Goal: Task Accomplishment & Management: Use online tool/utility

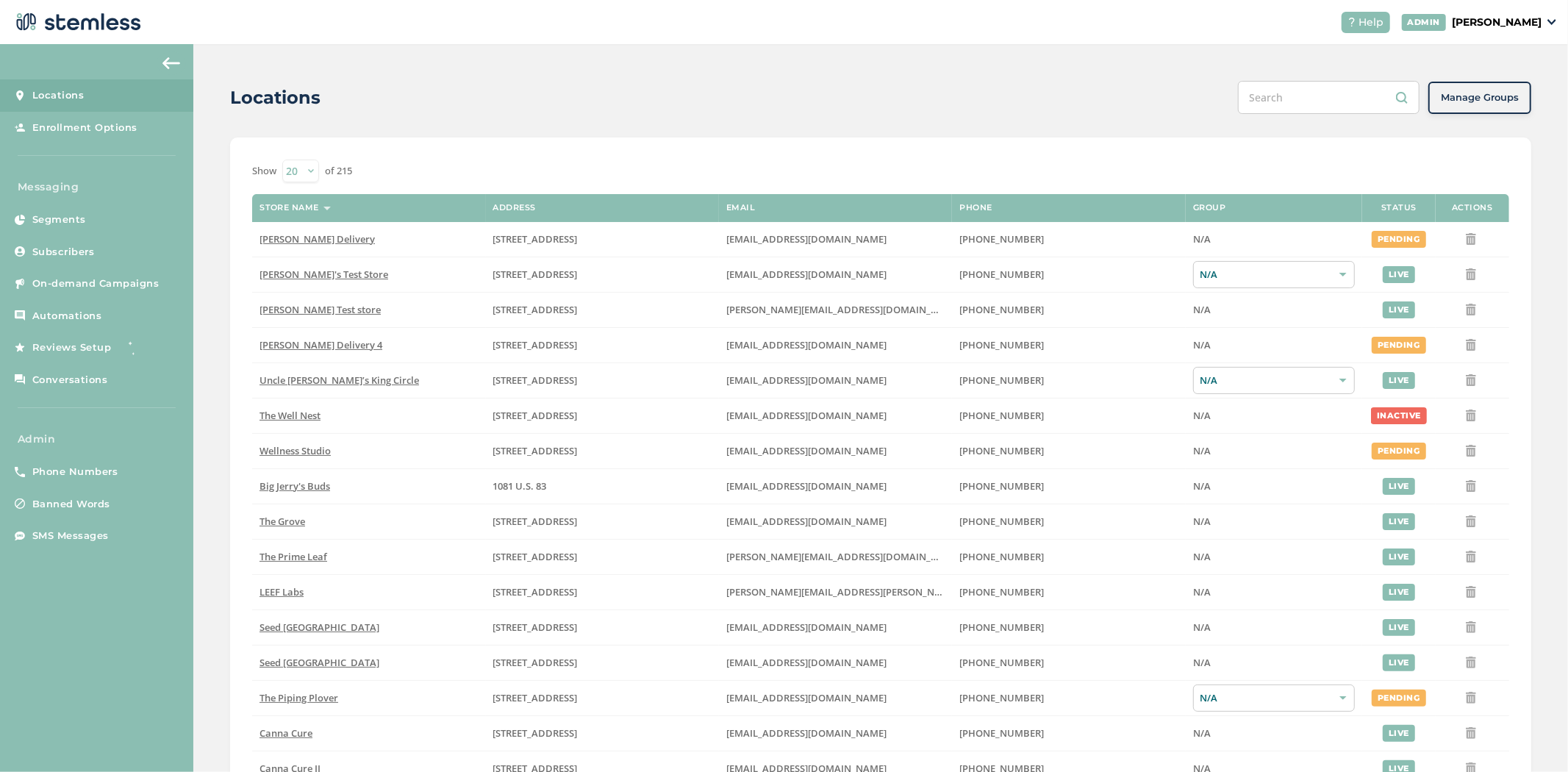
click at [1302, 108] on input "text" at bounding box center [1328, 97] width 182 height 33
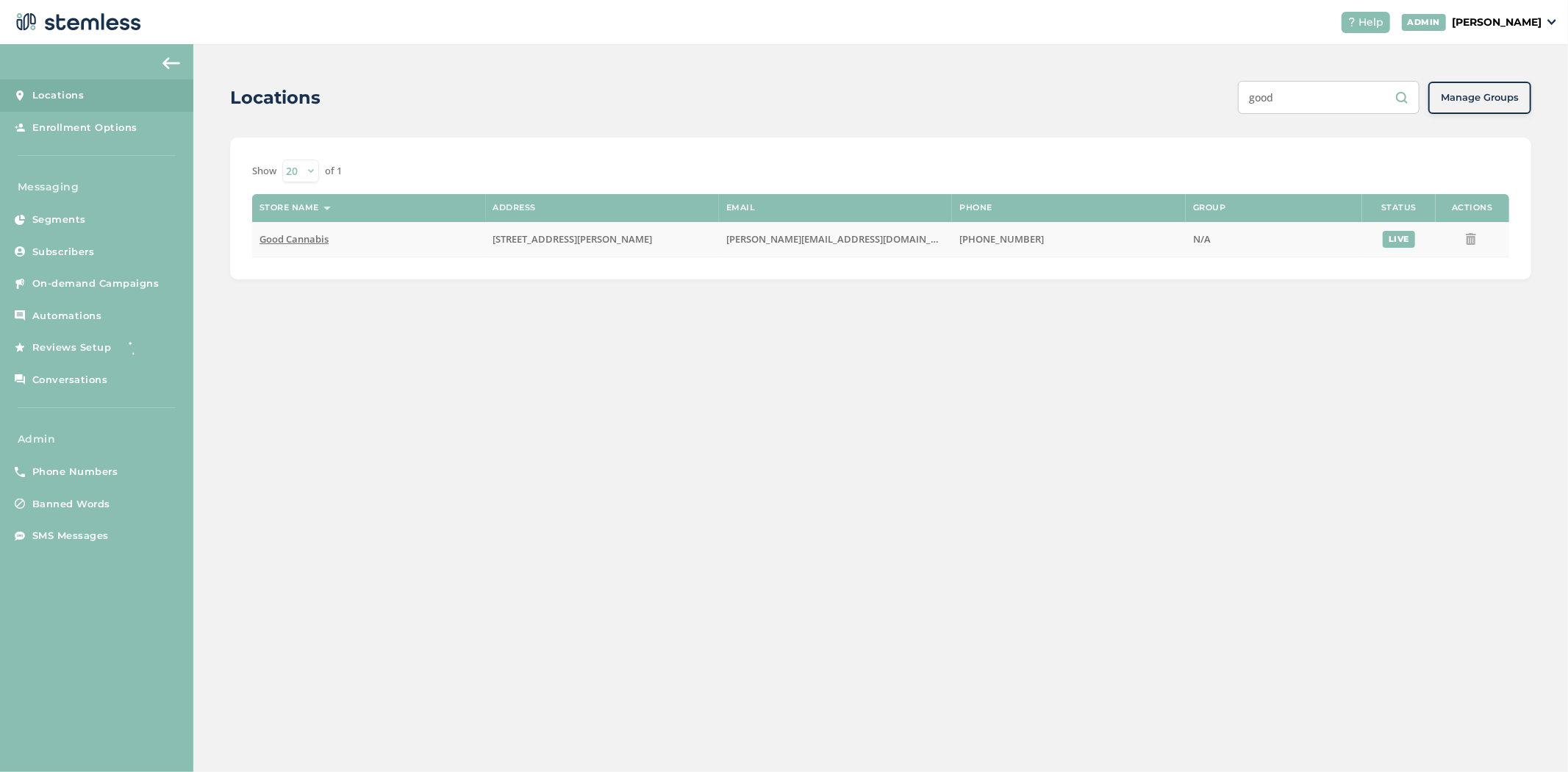
type input "good"
click at [320, 236] on span "Good Cannabis" at bounding box center [294, 238] width 69 height 13
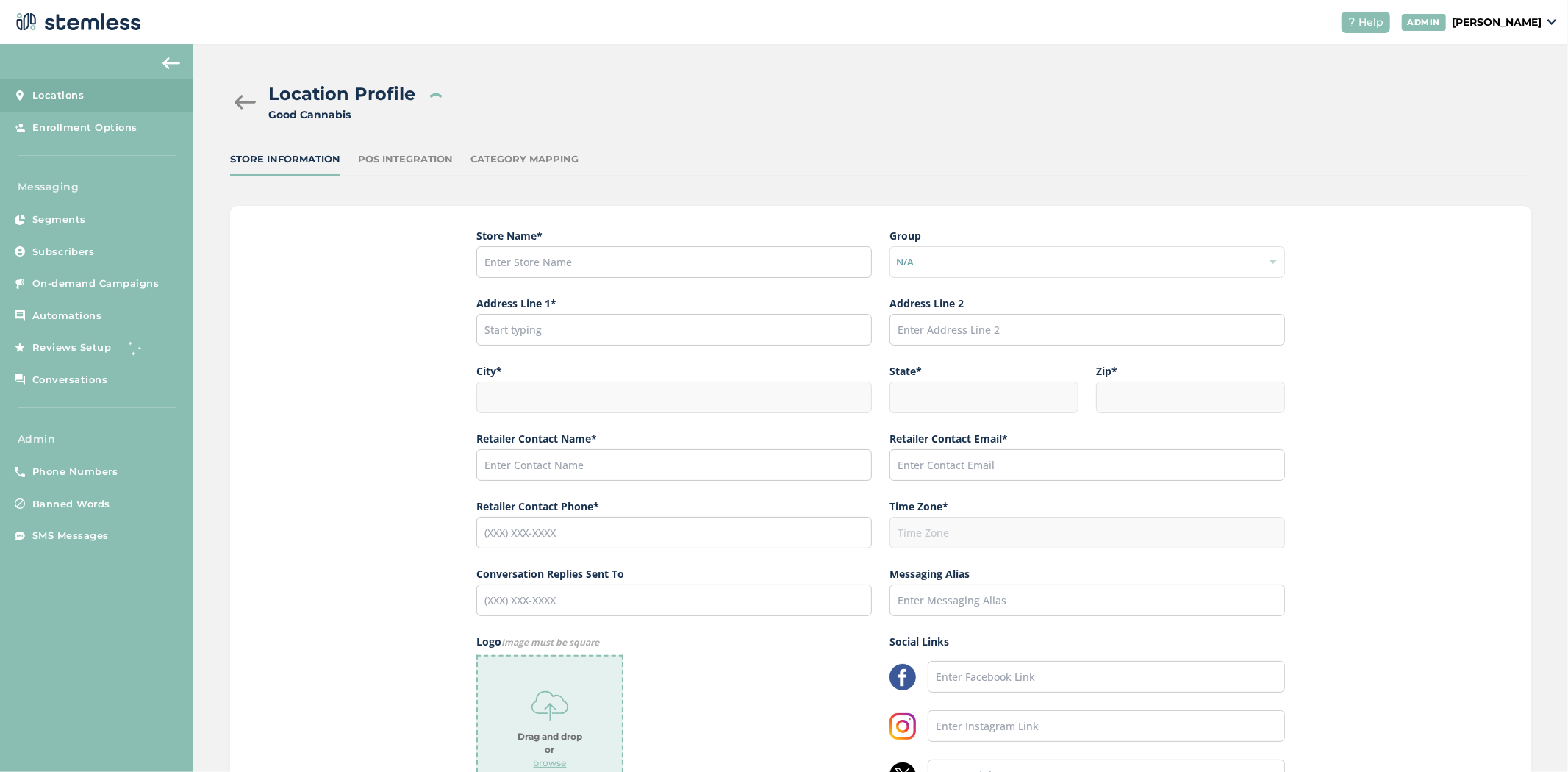
type input "Good Cannabis"
type input "[STREET_ADDRESS][PERSON_NAME]"
type input "Fairbanks"
type input "AK"
type input "99701"
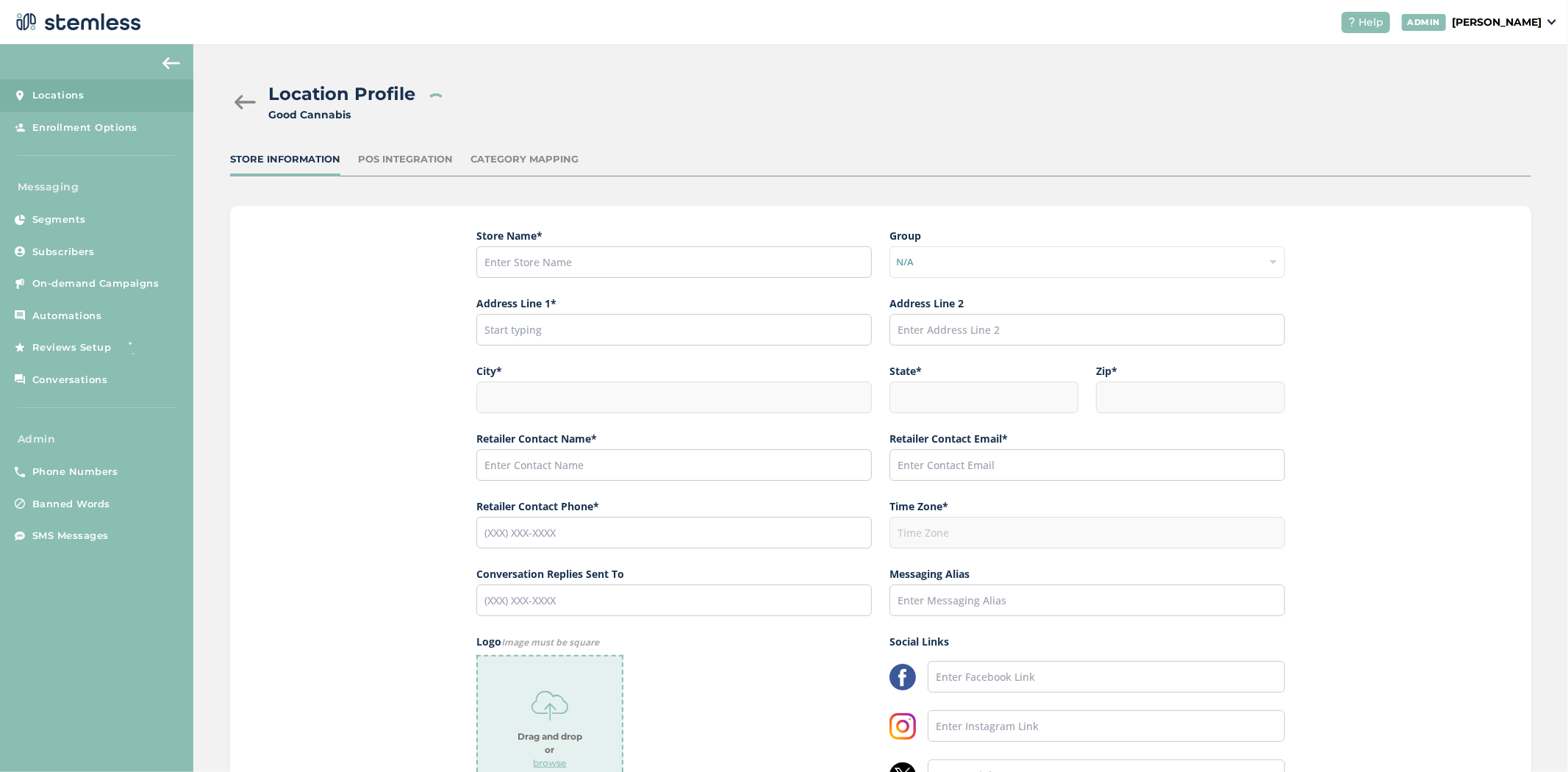
type input "[PERSON_NAME]"
type input "[PERSON_NAME][EMAIL_ADDRESS][DOMAIN_NAME]"
type input "[PHONE_NUMBER]"
type input "America/Anchorage"
type input "Good"
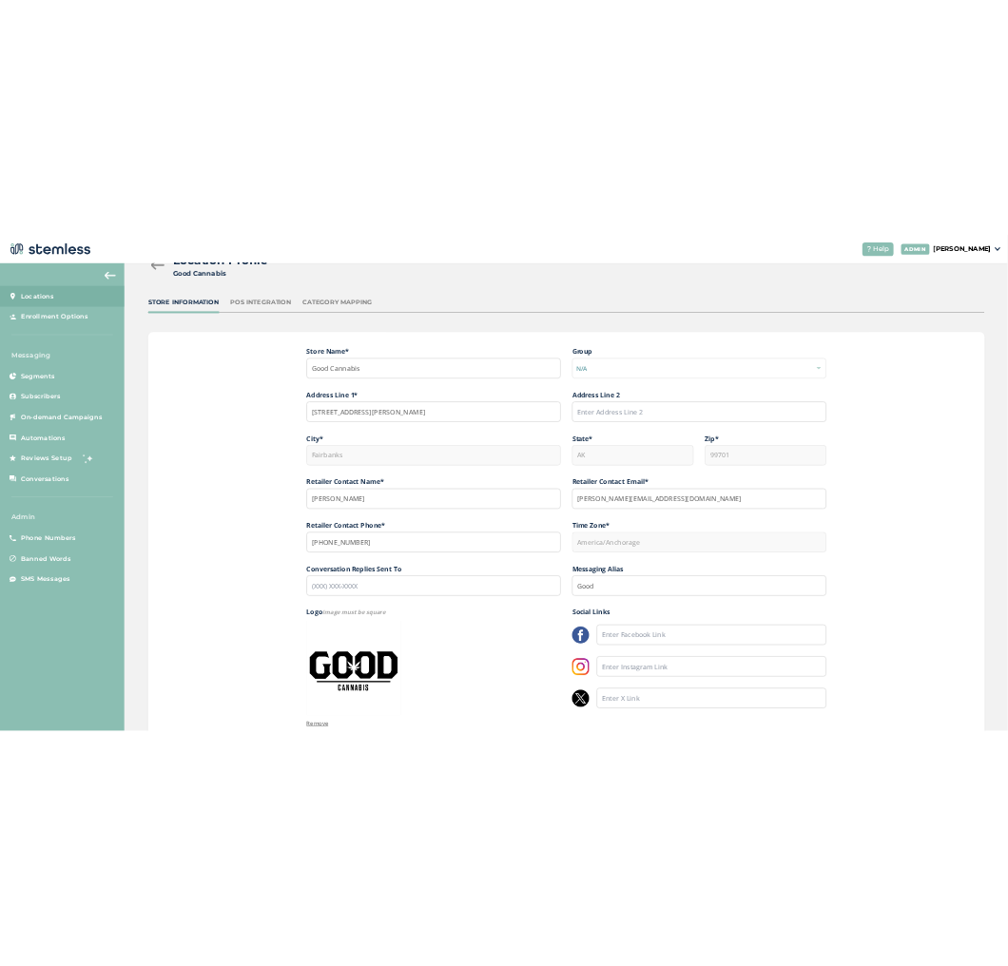
scroll to position [276, 0]
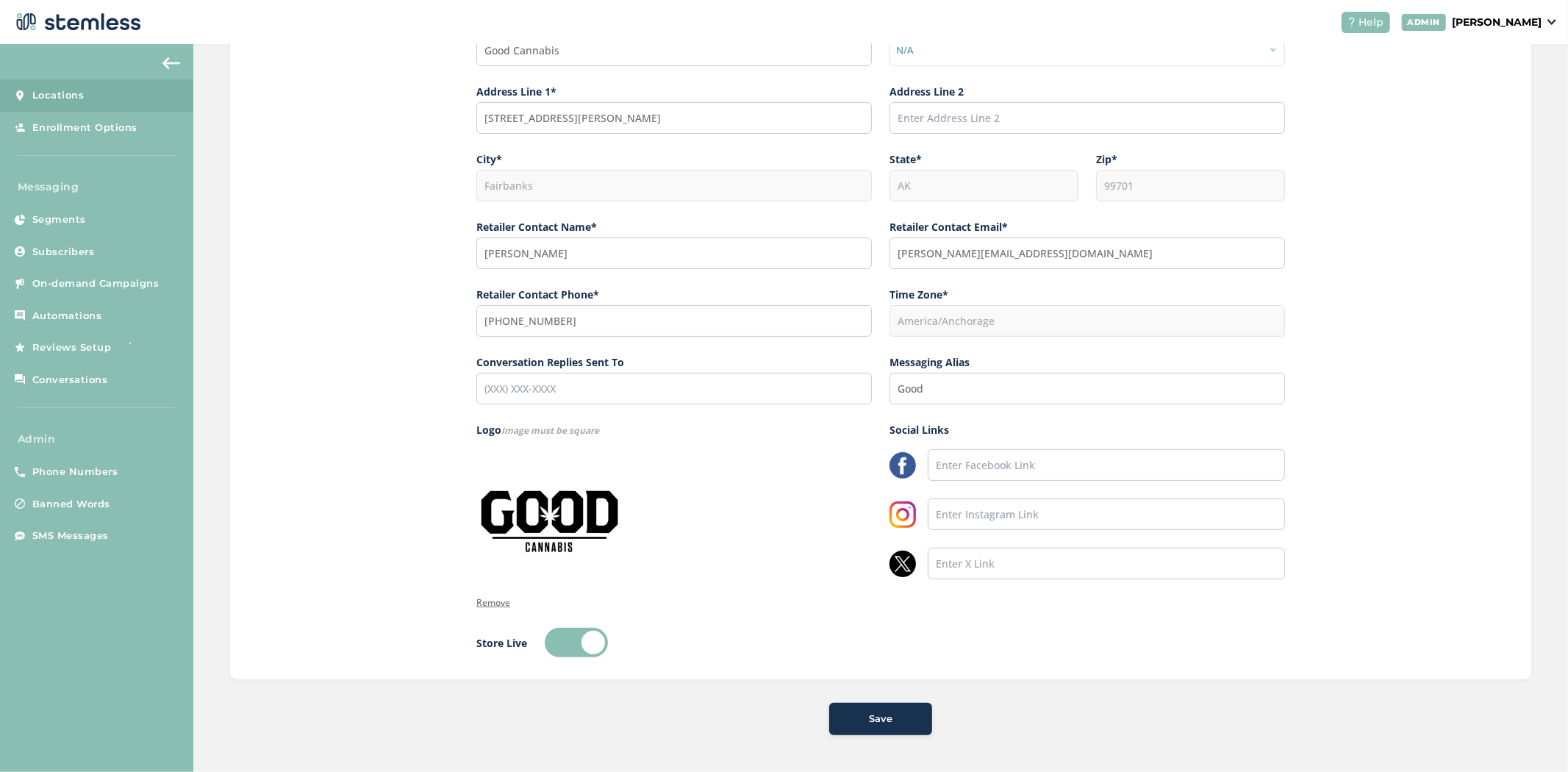
click at [1515, 16] on p "[PERSON_NAME]" at bounding box center [1496, 22] width 90 height 15
click at [1473, 104] on span "Impersonate" at bounding box center [1503, 106] width 72 height 15
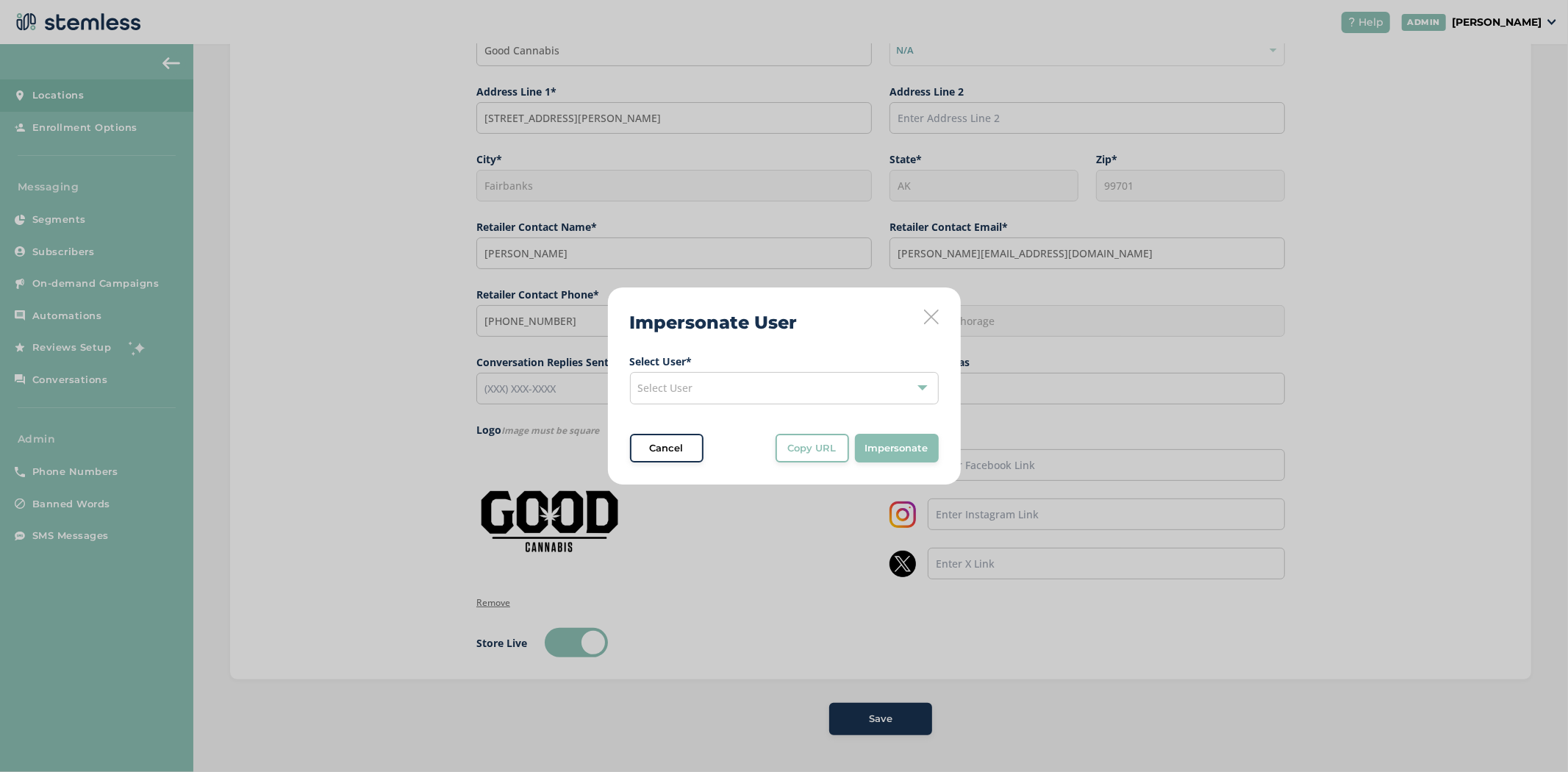
click at [743, 405] on span "Select User * Select User Cancel Copy URL Copy URL to clipboard, then paste it …" at bounding box center [784, 408] width 308 height 110
click at [739, 391] on div "Select User" at bounding box center [784, 388] width 308 height 32
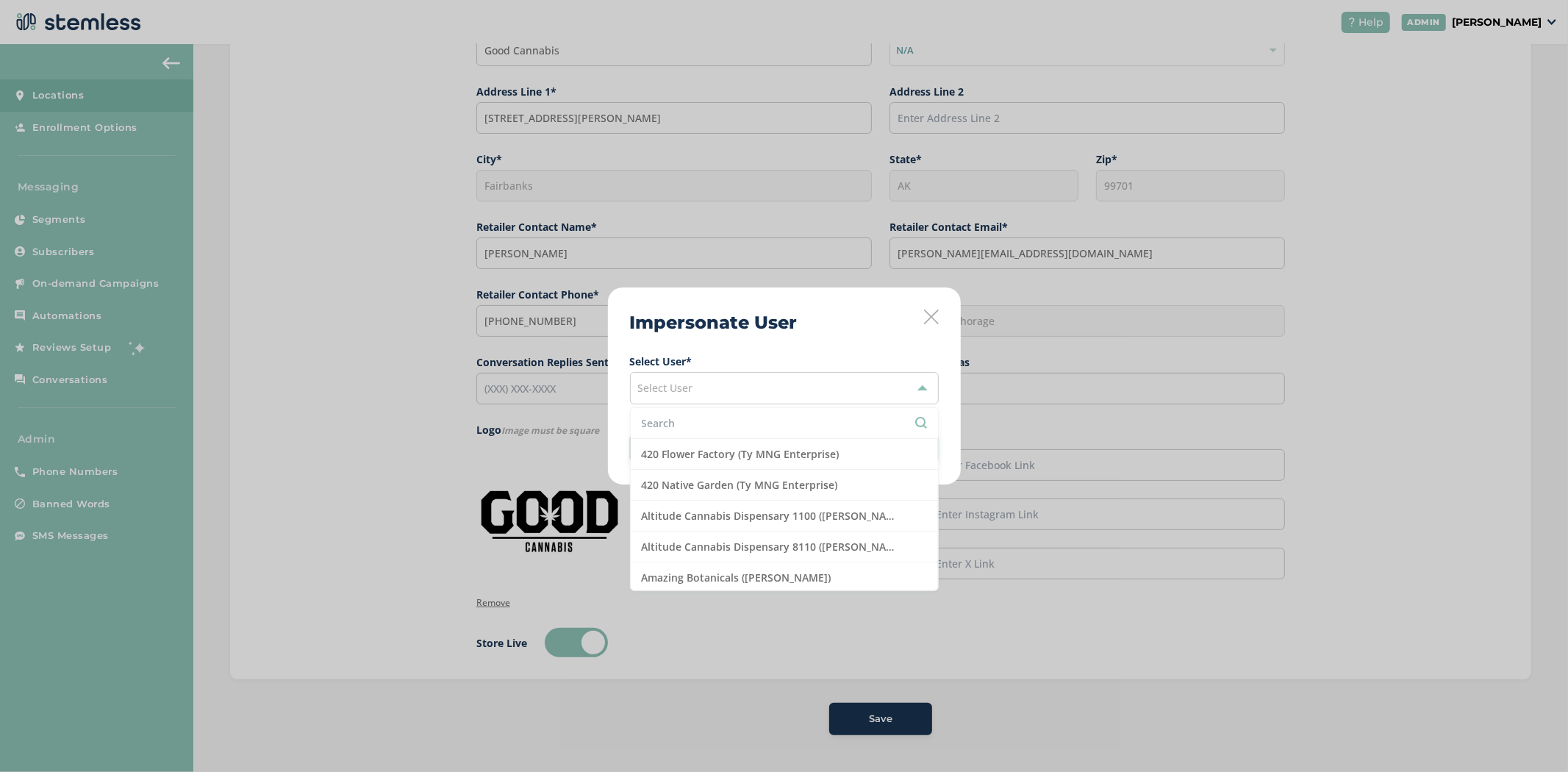
click at [704, 428] on input "text" at bounding box center [784, 423] width 285 height 15
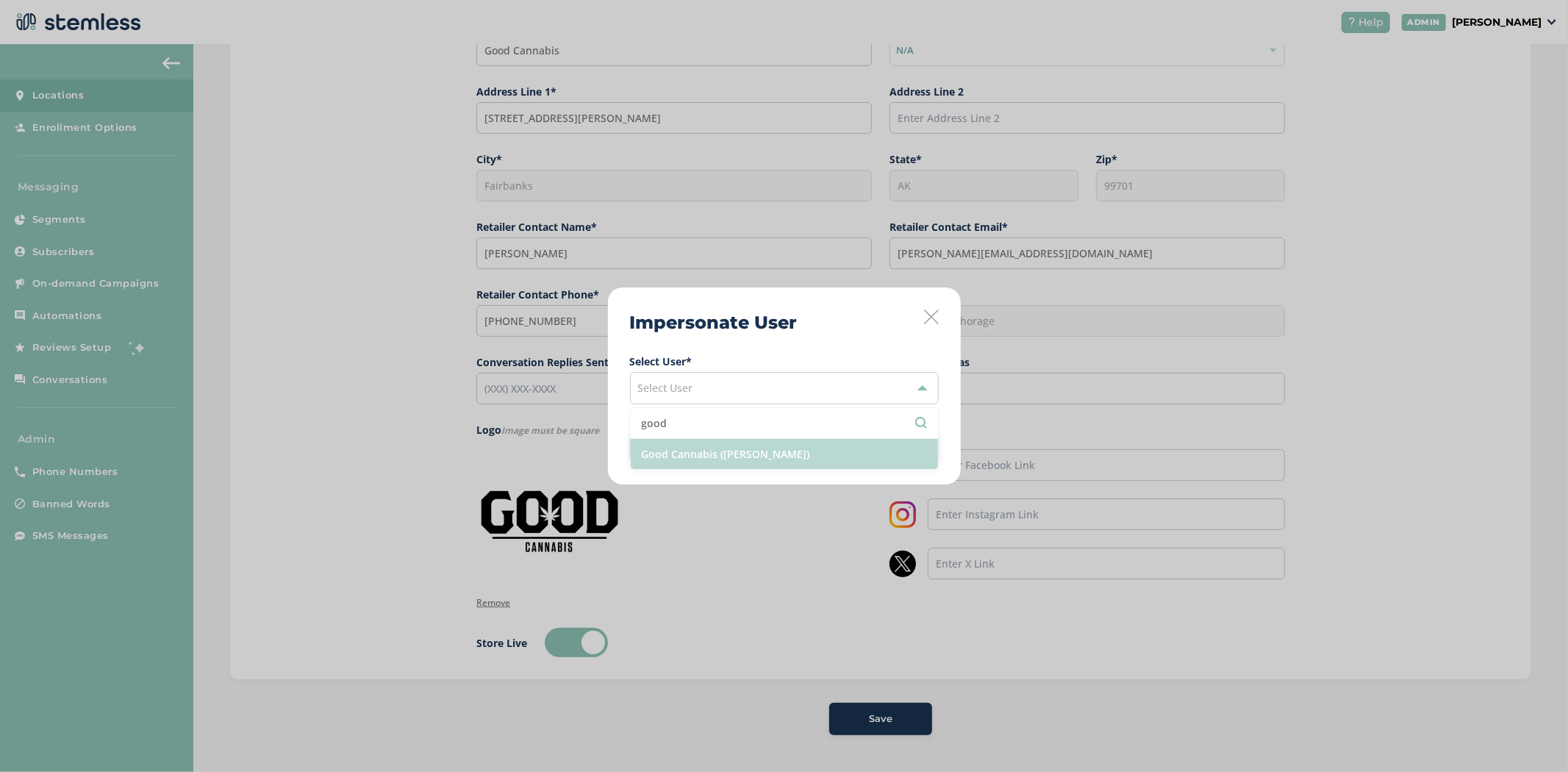
type input "good"
click at [769, 460] on li "Good Cannabis ([PERSON_NAME])" at bounding box center [784, 453] width 307 height 30
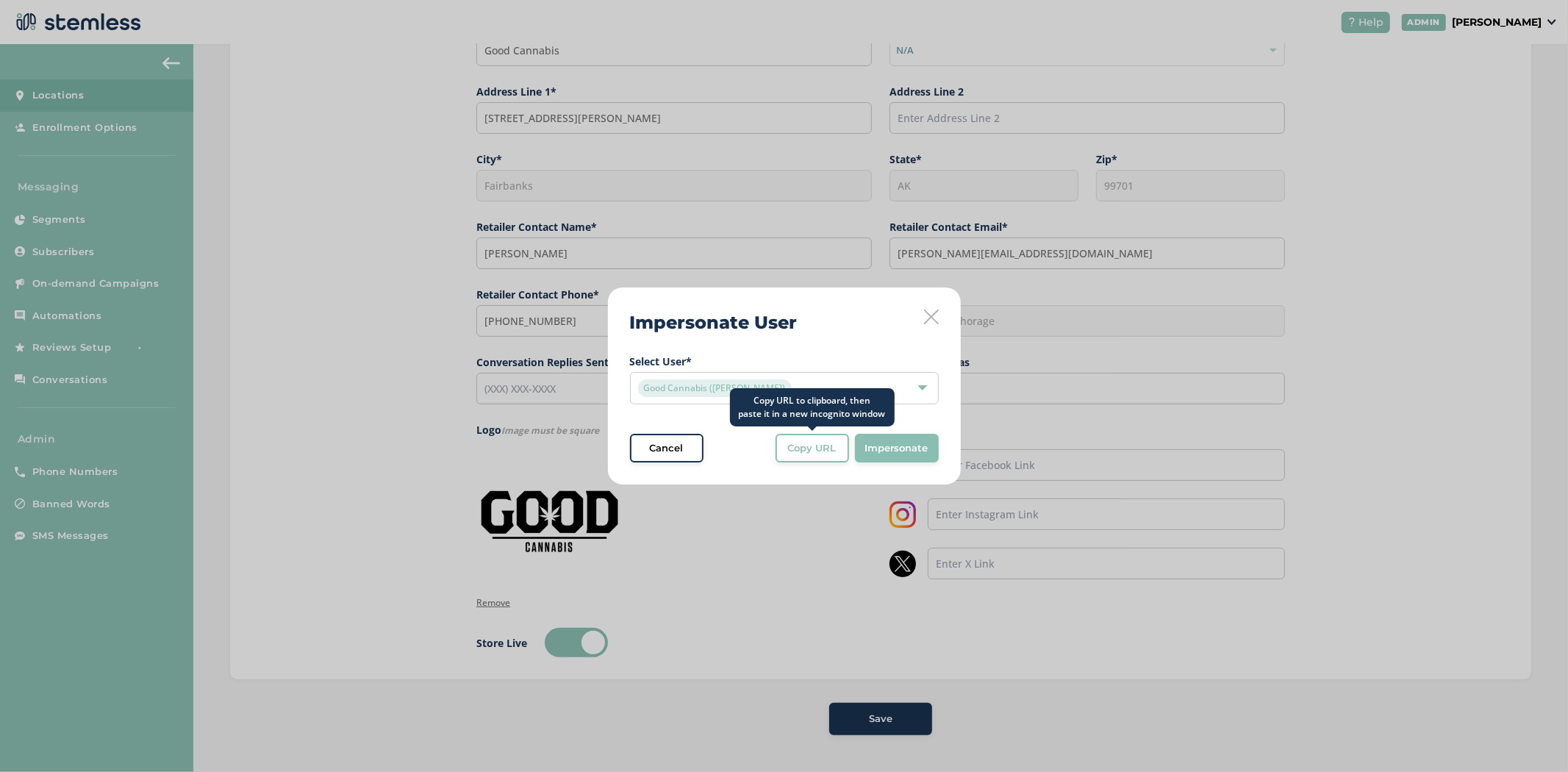
click at [813, 457] on button "Copy URL" at bounding box center [812, 449] width 73 height 29
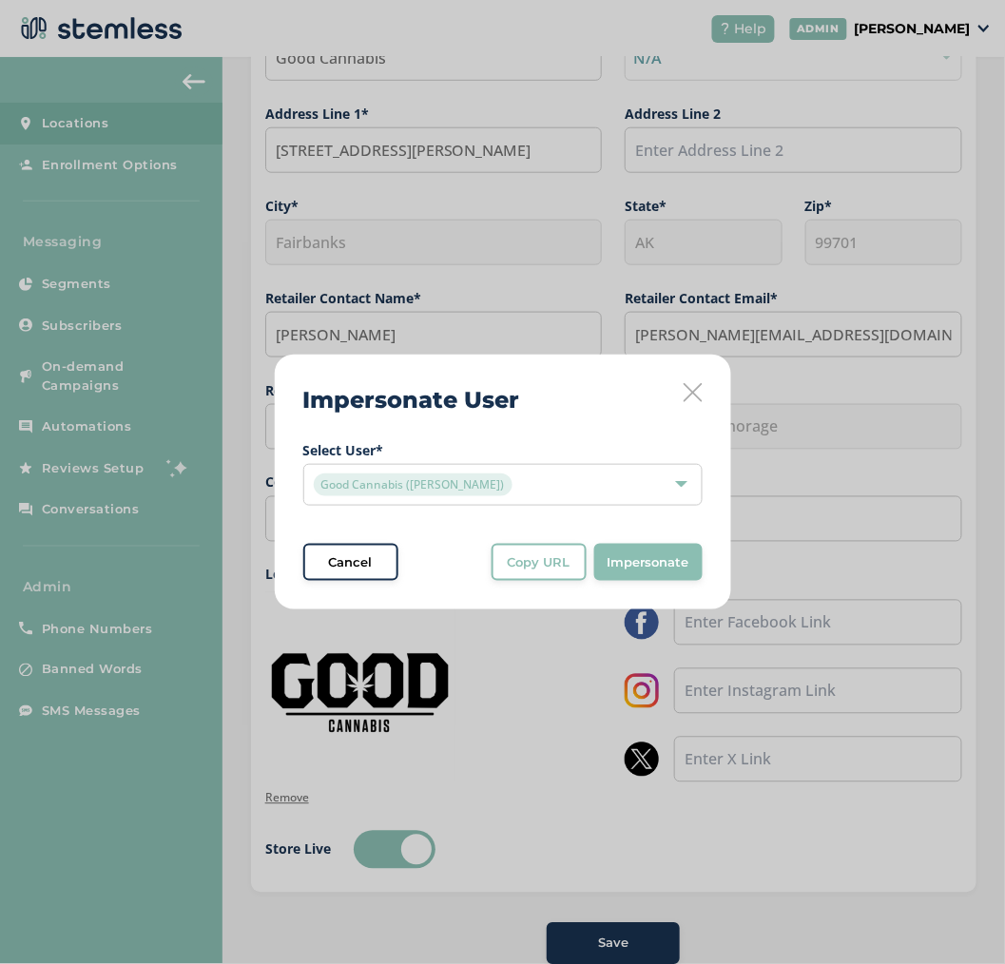
scroll to position [275, 0]
click at [697, 408] on div "Impersonate User Select User * Good Cannabis ([PERSON_NAME]) Cancel Copy URL Co…" at bounding box center [504, 484] width 456 height 256
click at [700, 397] on icon at bounding box center [693, 393] width 19 height 19
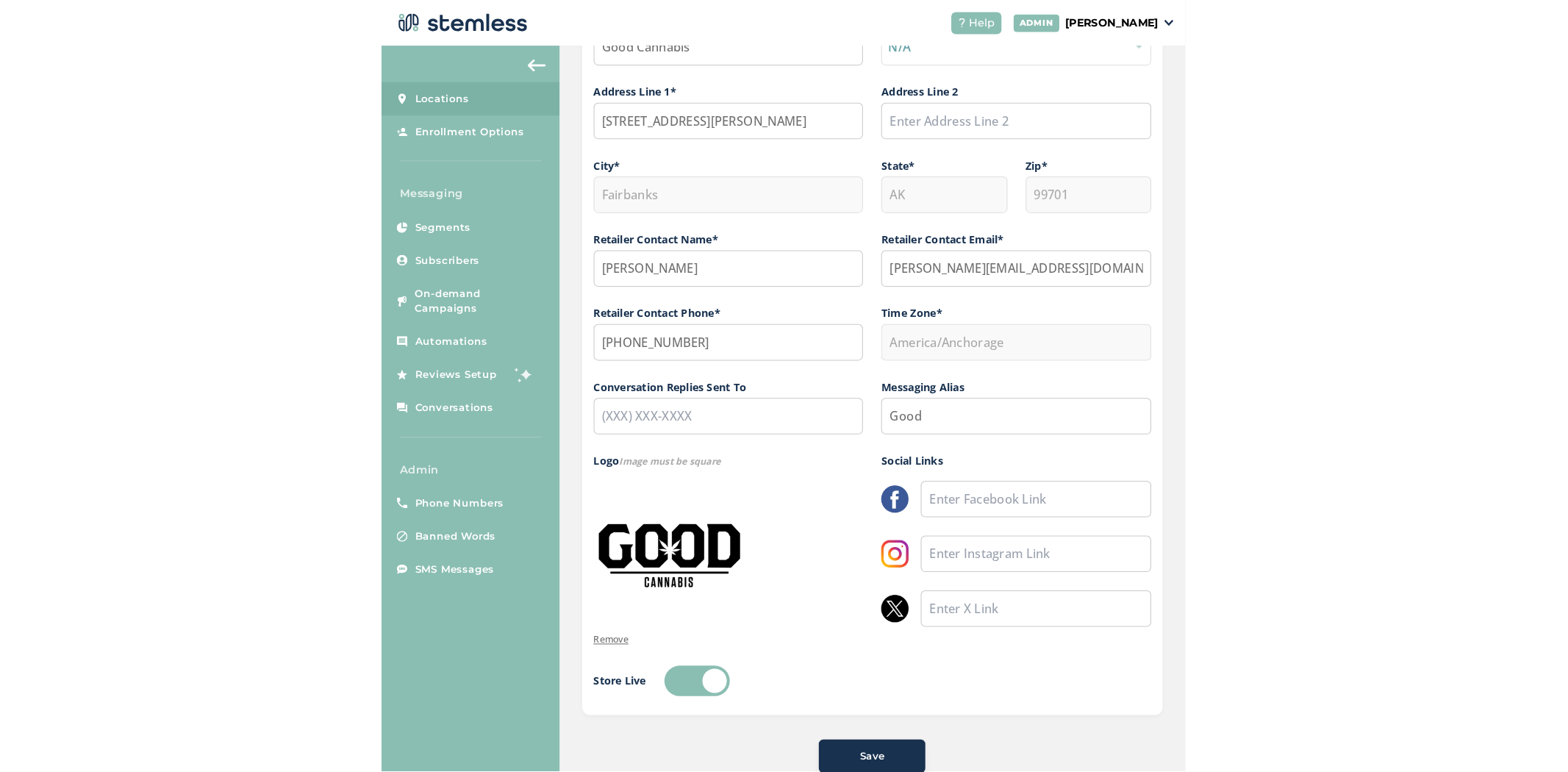
scroll to position [213, 0]
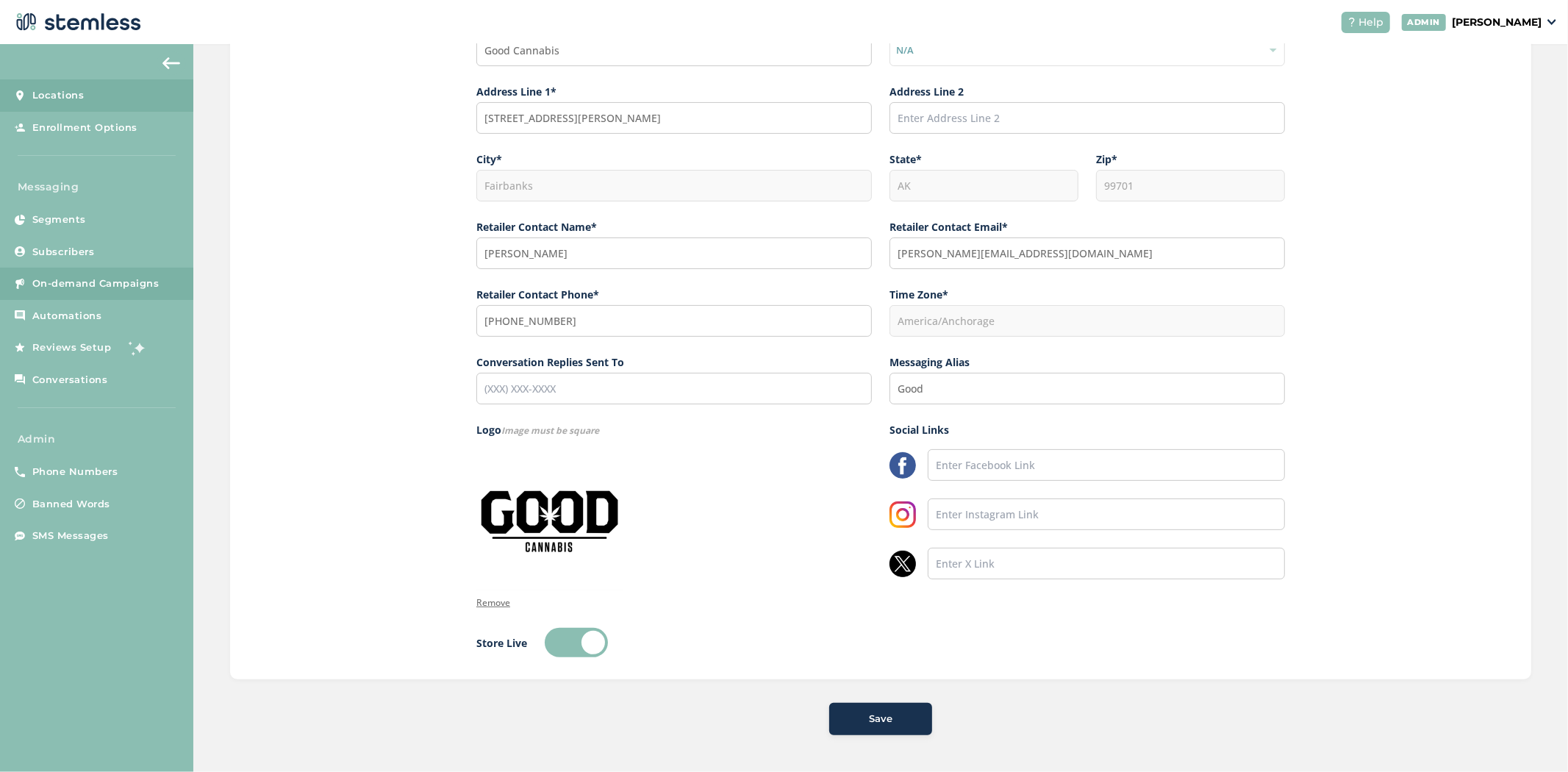
click at [87, 289] on span "On-demand Campaigns" at bounding box center [96, 283] width 127 height 15
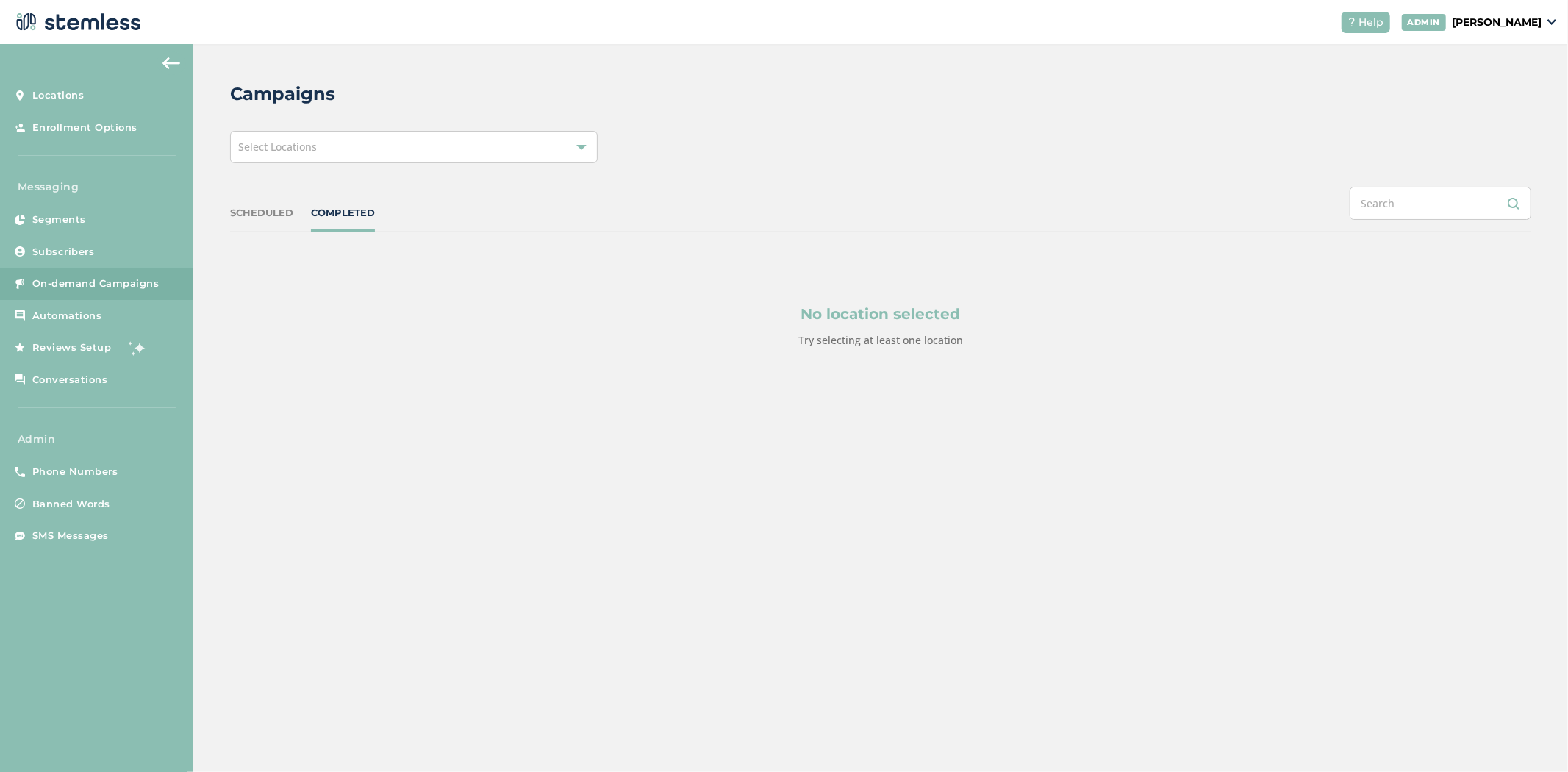
click at [295, 149] on span "Select Locations" at bounding box center [278, 147] width 79 height 14
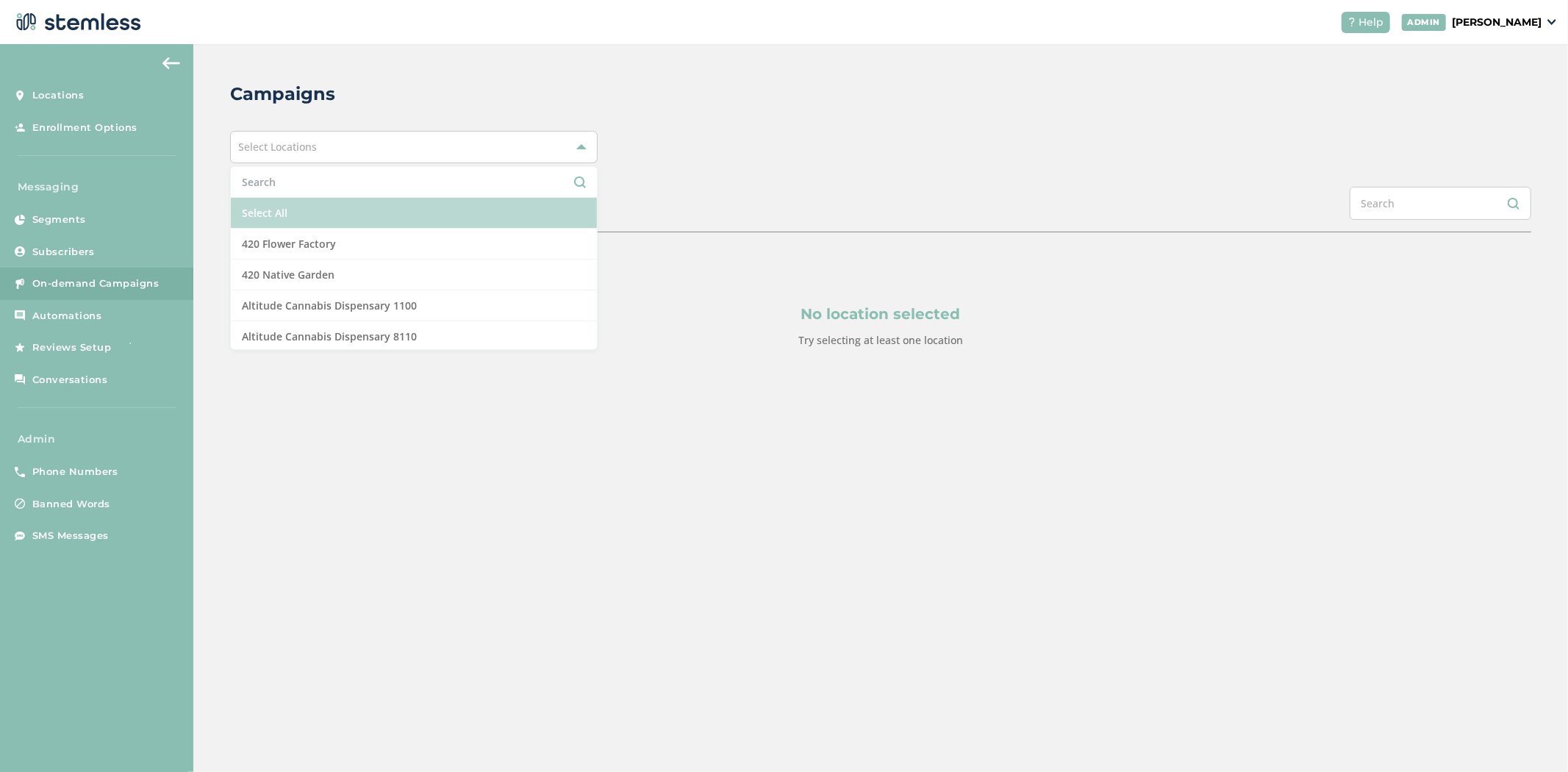
click at [334, 207] on li "Select All" at bounding box center [413, 213] width 366 height 31
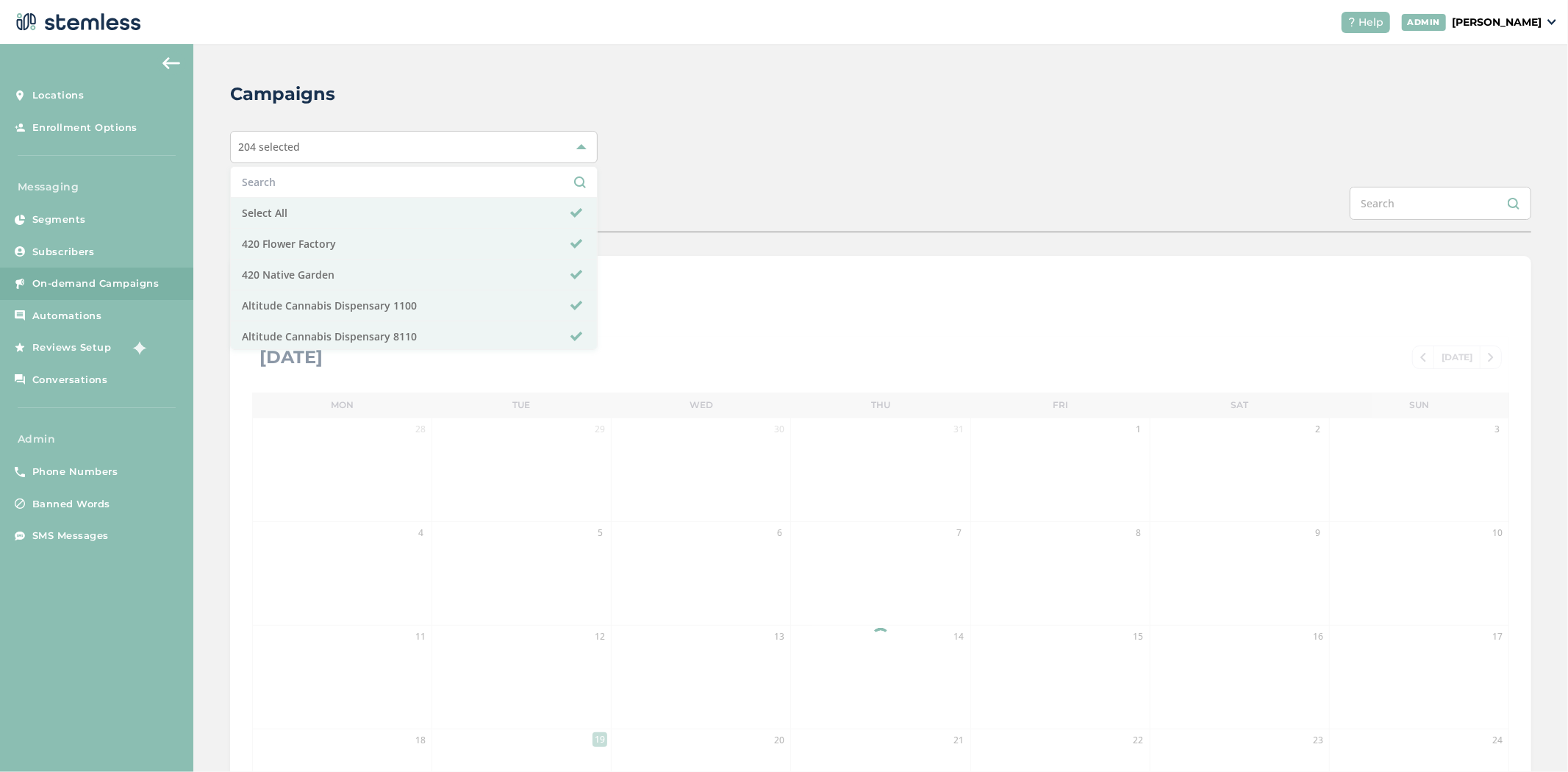
click at [666, 156] on div "204 selected Select All 420 Flower Factory 420 Native Garden Altitude Cannabis …" at bounding box center [881, 147] width 1301 height 32
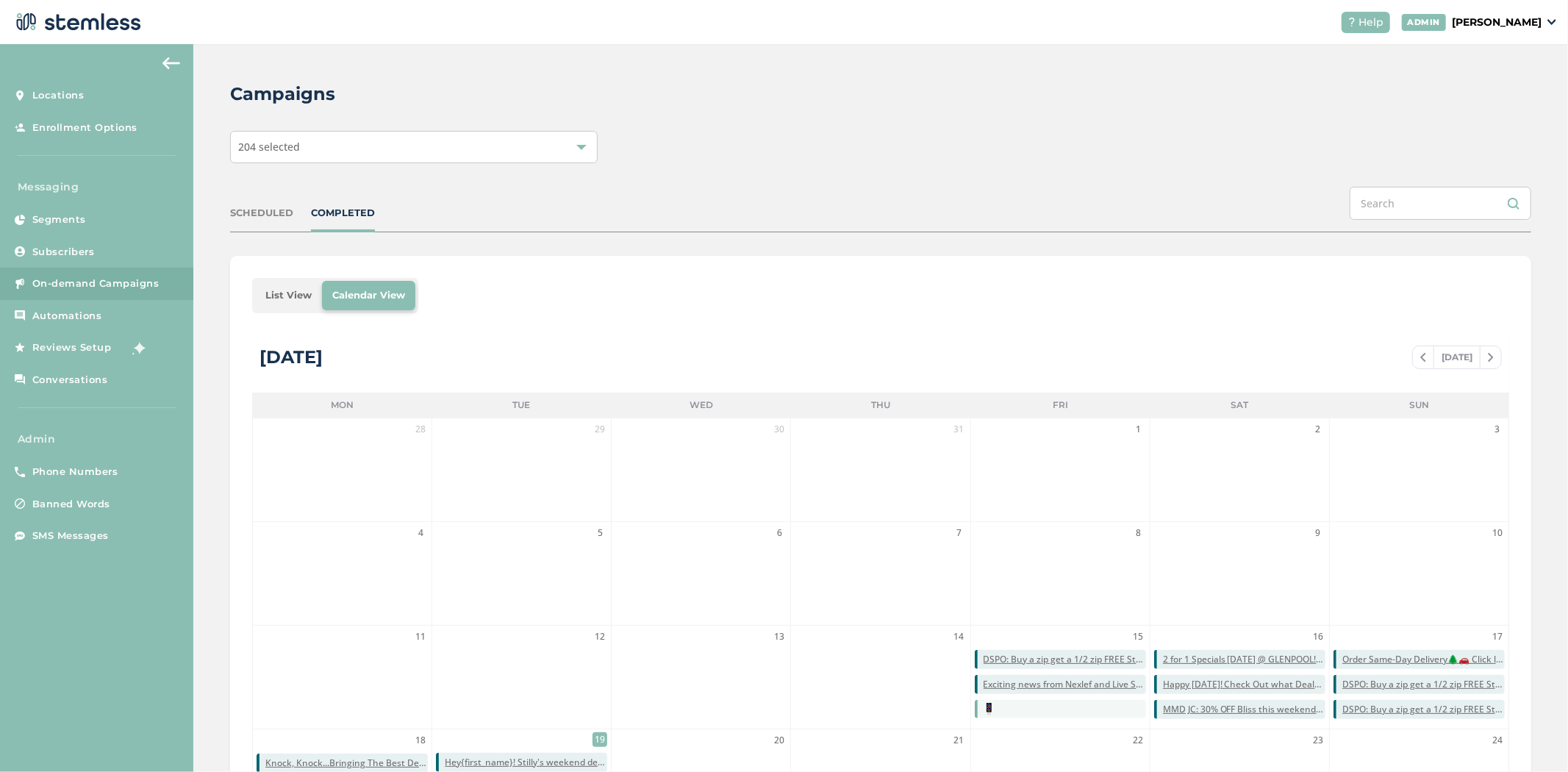
click at [296, 299] on li "List View" at bounding box center [288, 295] width 67 height 29
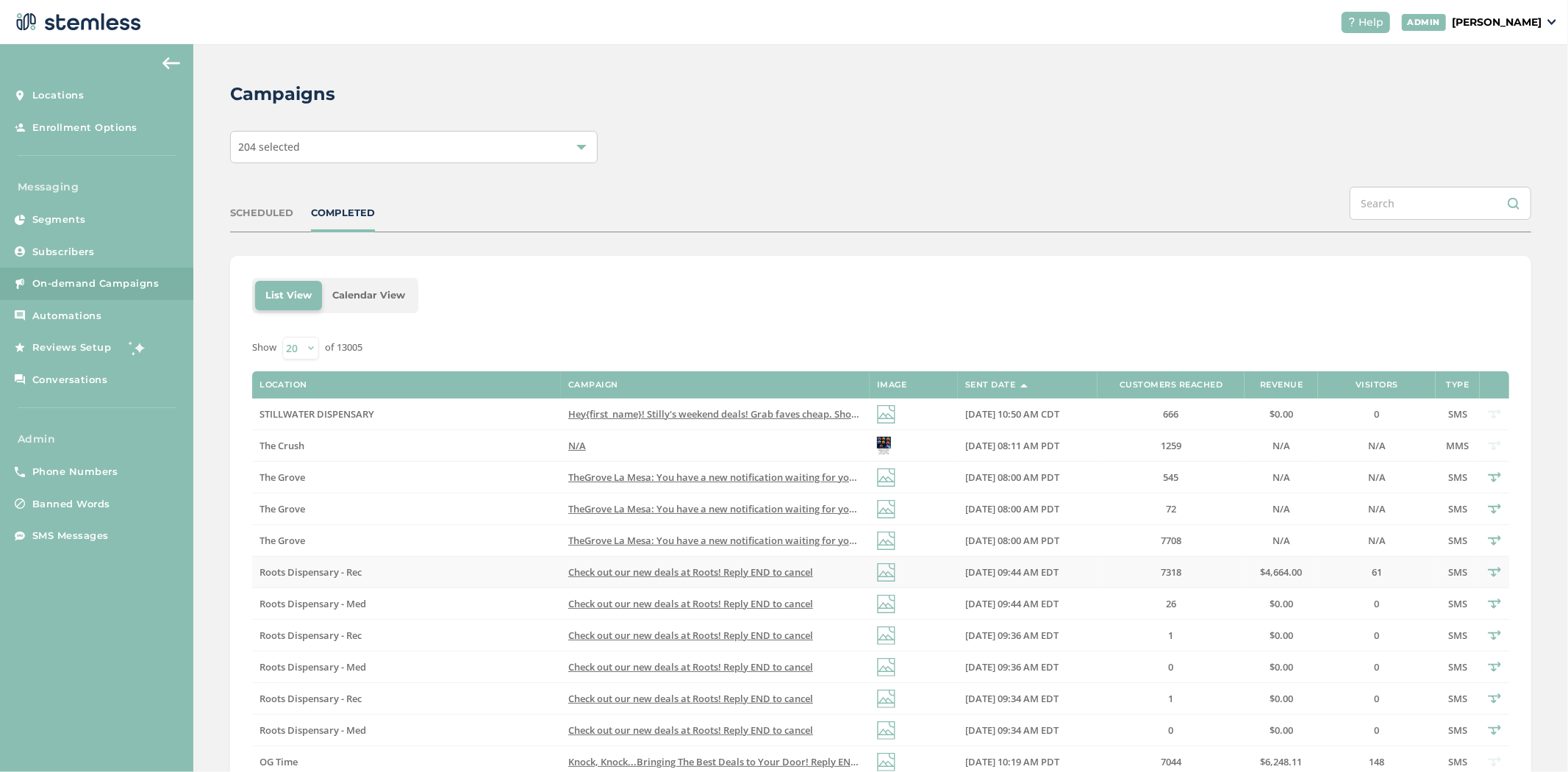
click at [615, 566] on span "Check out our new deals at Roots! Reply END to cancel" at bounding box center [690, 572] width 245 height 13
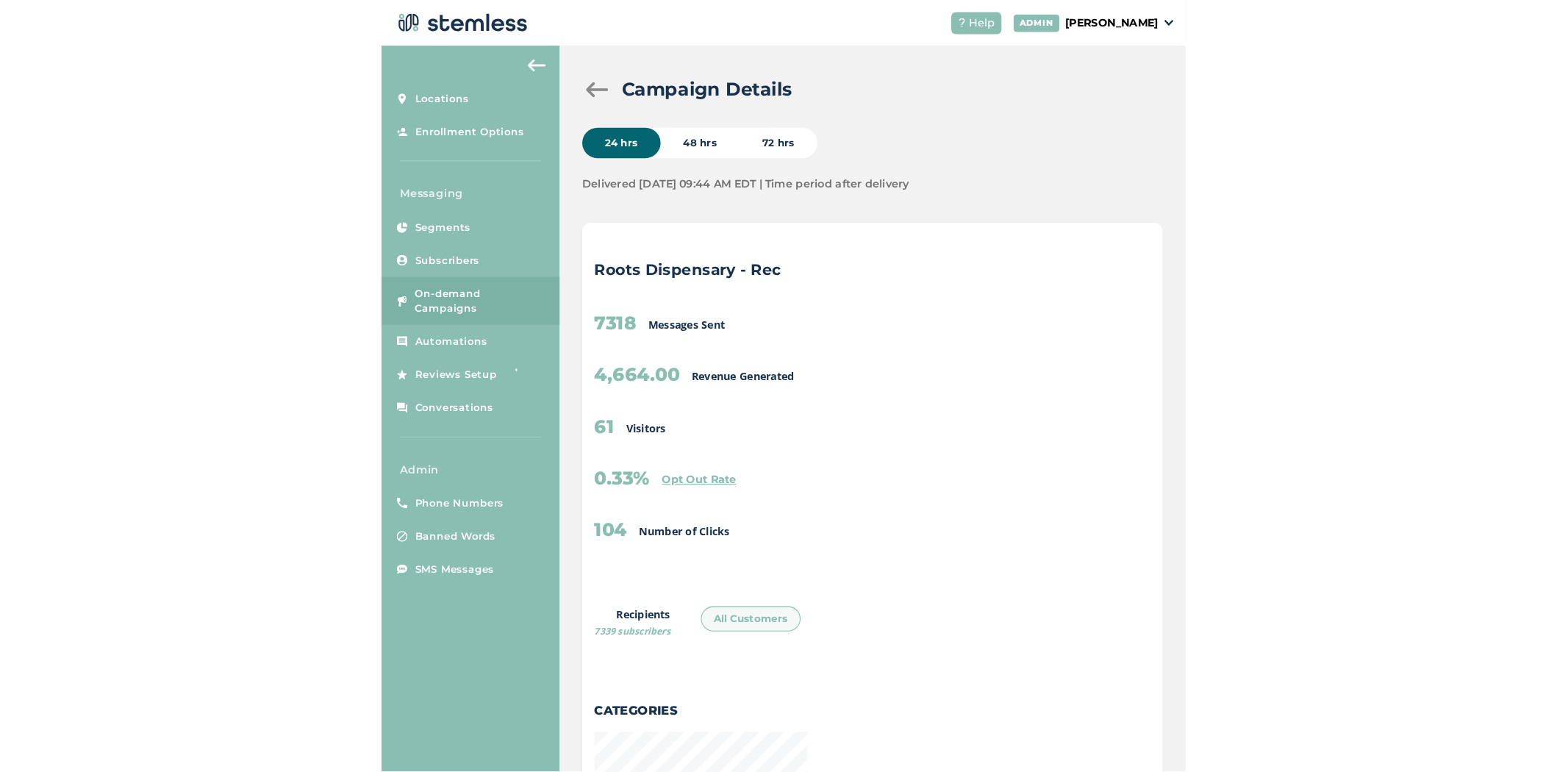
scroll to position [734512, 733669]
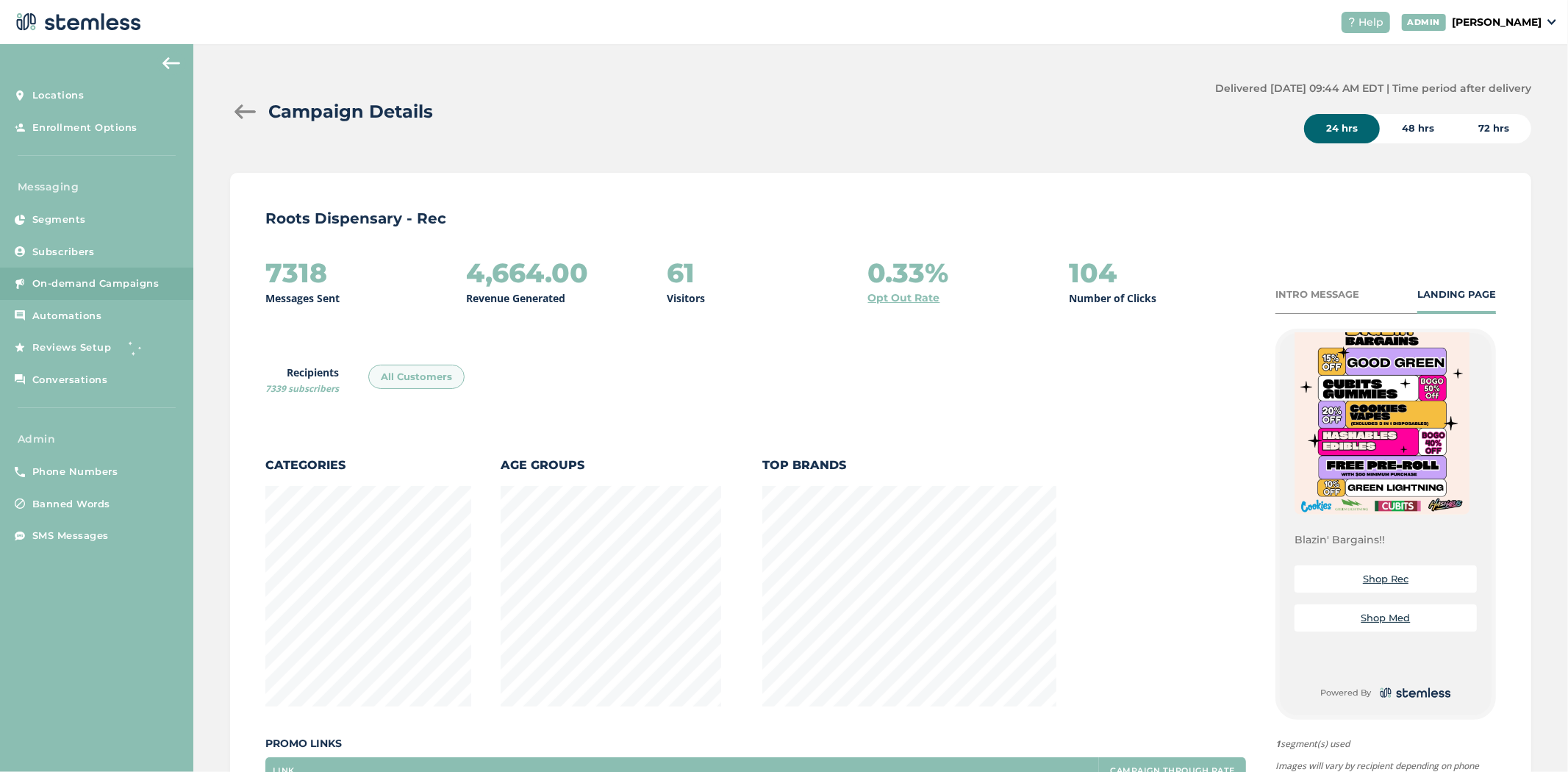
drag, startPoint x: 357, startPoint y: 289, endPoint x: 280, endPoint y: 314, distance: 81.0
click at [265, 282] on div "7318 Messages Sent" at bounding box center [353, 282] width 177 height 48
drag, startPoint x: 696, startPoint y: 273, endPoint x: 672, endPoint y: 275, distance: 24.1
click at [672, 275] on div "61 Visitors" at bounding box center [755, 282] width 177 height 48
drag, startPoint x: 586, startPoint y: 270, endPoint x: 454, endPoint y: 272, distance: 132.0
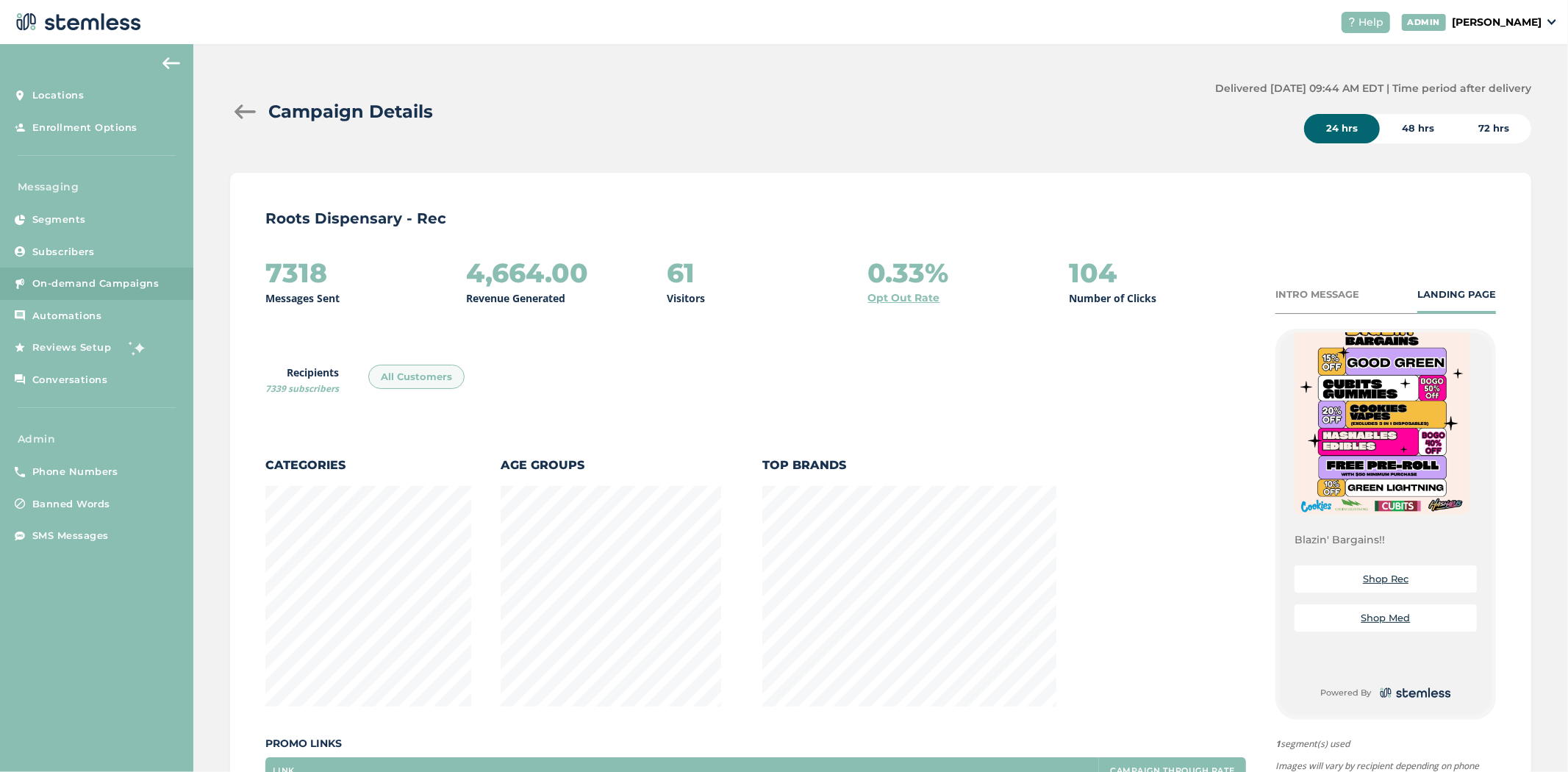
click at [454, 272] on div "7318 Messages Sent 4,664.00 Revenue Generated 61 Visitors 0.33% Opt Out Rate 10…" at bounding box center [755, 282] width 980 height 48
drag, startPoint x: 1133, startPoint y: 277, endPoint x: 1046, endPoint y: 275, distance: 87.0
click at [1046, 275] on div "7318 Messages Sent 4,664.00 Revenue Generated 61 Visitors 0.33% Opt Out Rate 10…" at bounding box center [755, 282] width 980 height 48
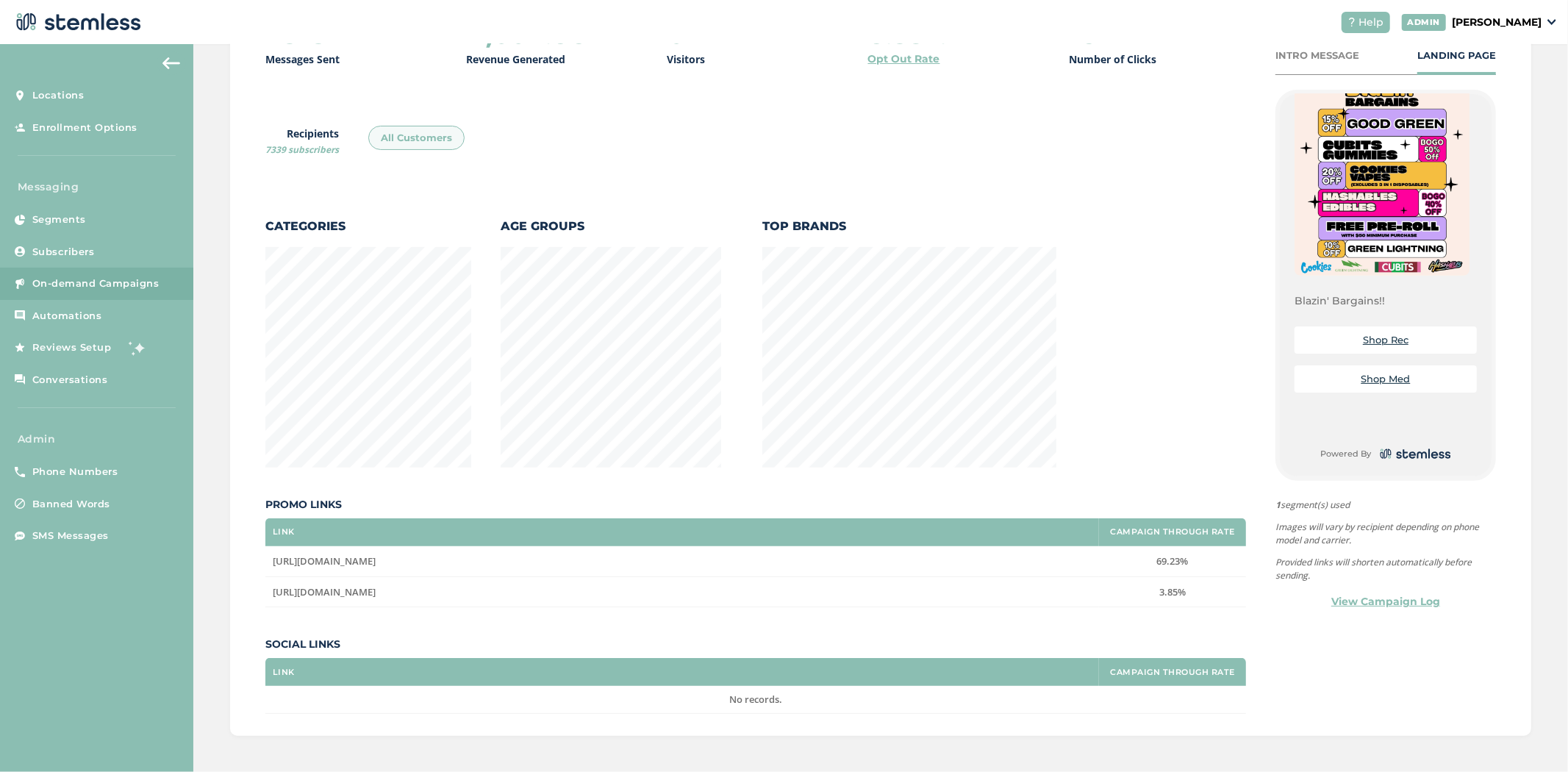
scroll to position [240, 0]
drag, startPoint x: 1201, startPoint y: 560, endPoint x: 1116, endPoint y: 558, distance: 85.0
click at [1116, 558] on label "69.23%" at bounding box center [1172, 561] width 132 height 12
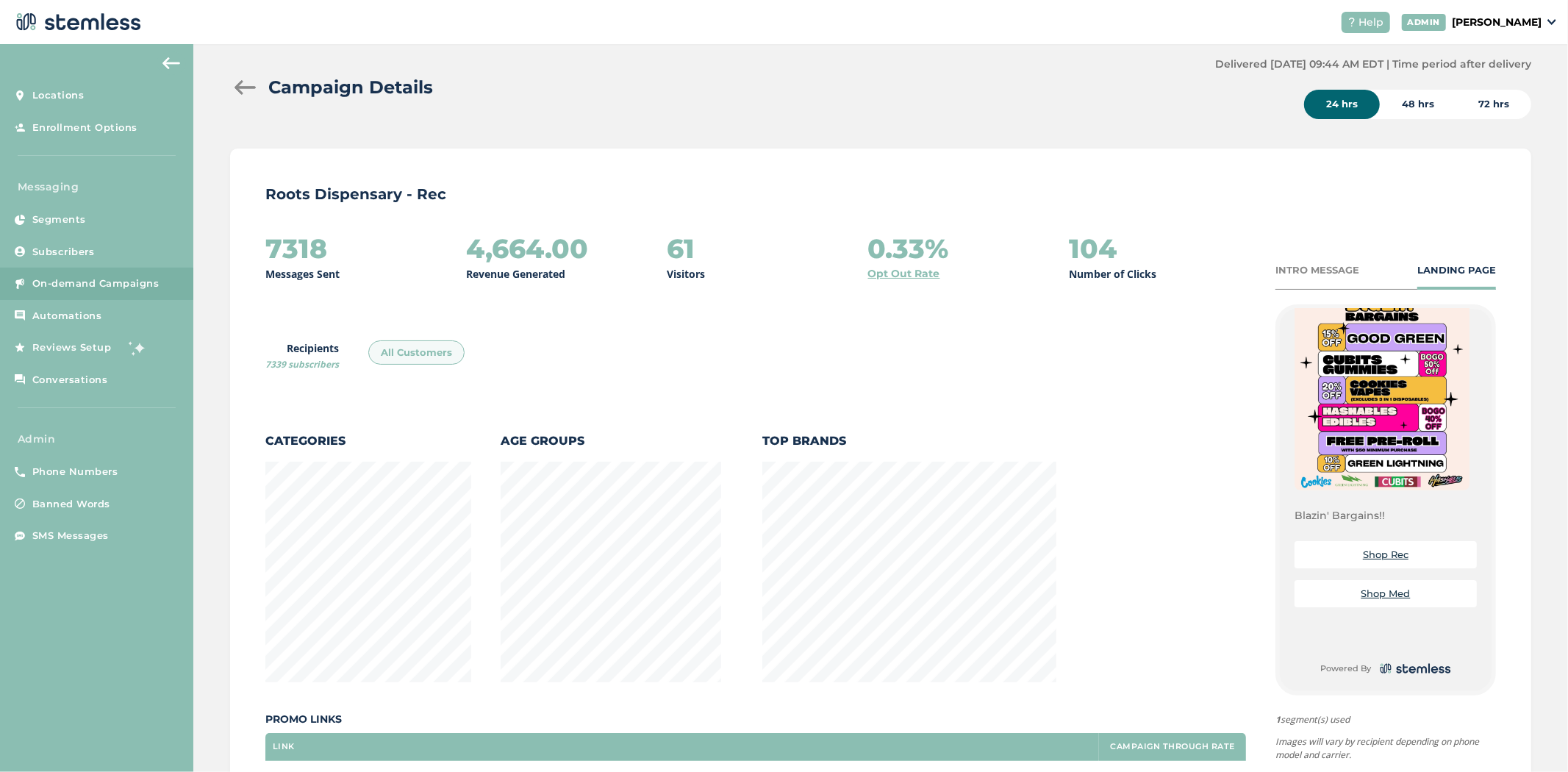
scroll to position [0, 0]
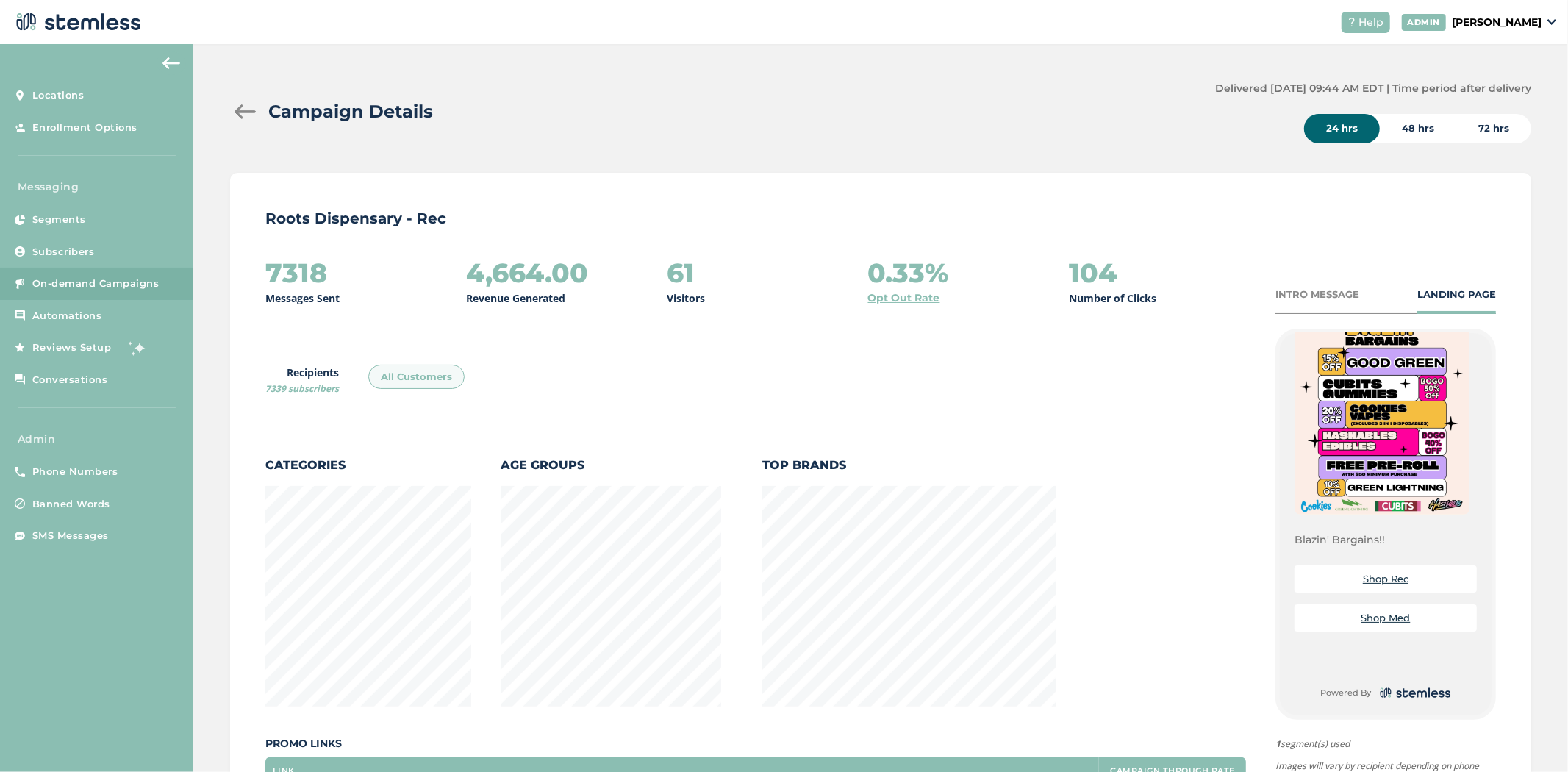
click at [1287, 280] on div "7318 Messages Sent 4,664.00 Revenue Generated 61 Visitors 0.33% Opt Out Rate 10…" at bounding box center [880, 606] width 1230 height 695
drag, startPoint x: 1292, startPoint y: 295, endPoint x: 1302, endPoint y: 299, distance: 10.8
click at [1292, 295] on div "INTRO MESSAGE" at bounding box center [1317, 295] width 84 height 15
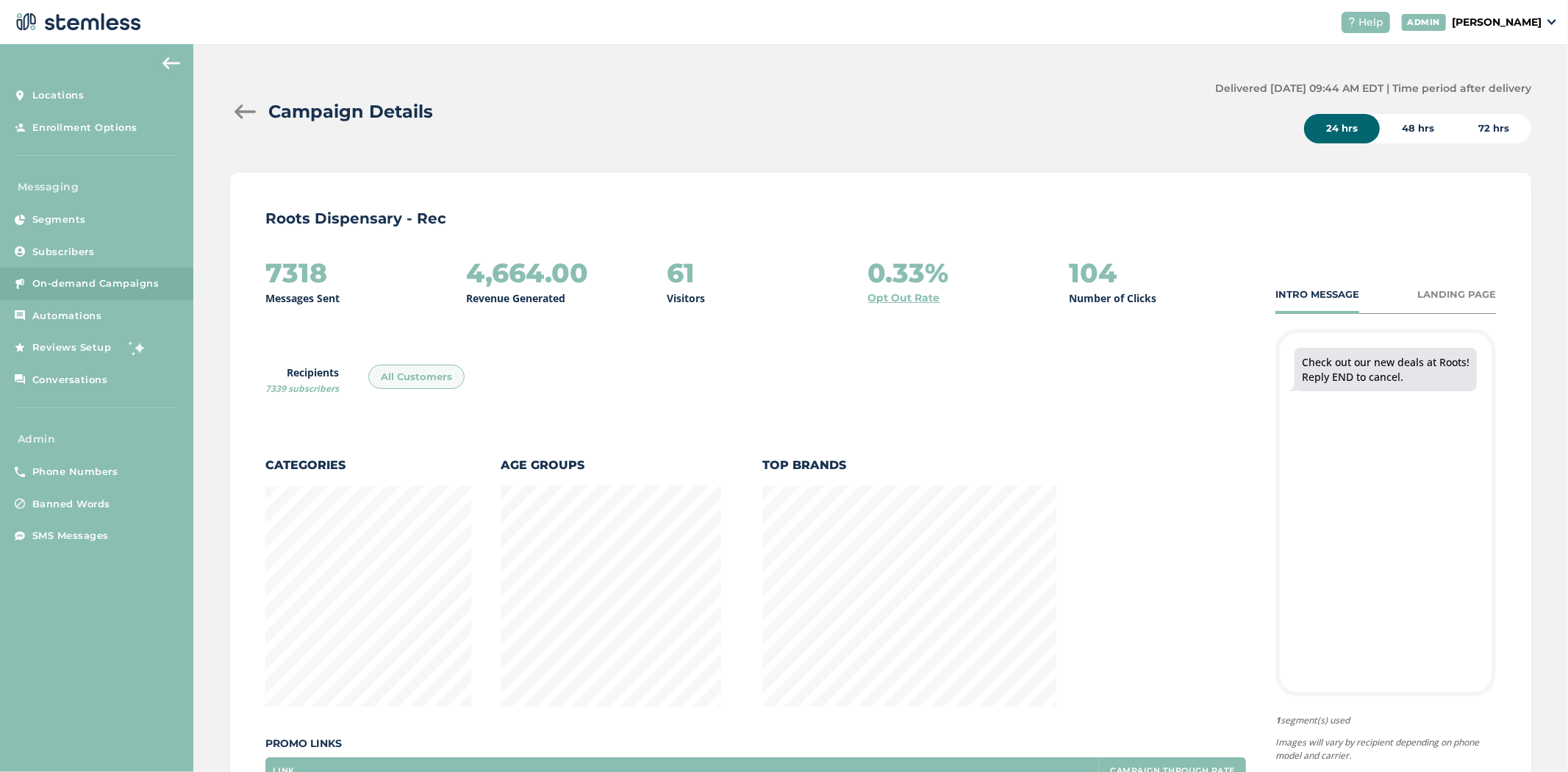
scroll to position [803, 1294]
click at [1430, 295] on div "LANDING PAGE" at bounding box center [1457, 295] width 79 height 15
